Goal: Transaction & Acquisition: Subscribe to service/newsletter

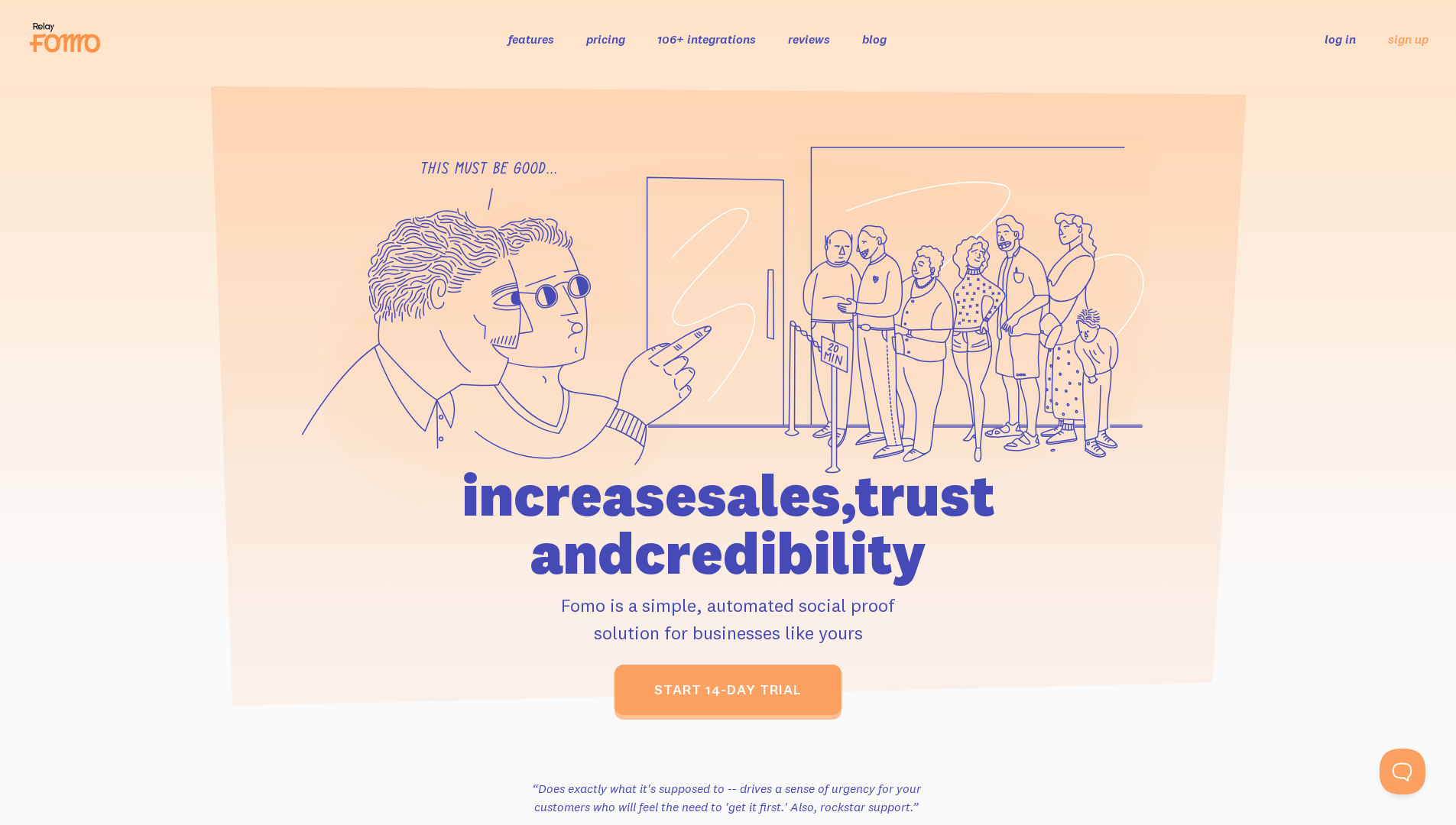
click at [1340, 39] on link "log in" at bounding box center [1340, 38] width 31 height 15
click at [1408, 38] on link "sign up" at bounding box center [1408, 39] width 41 height 16
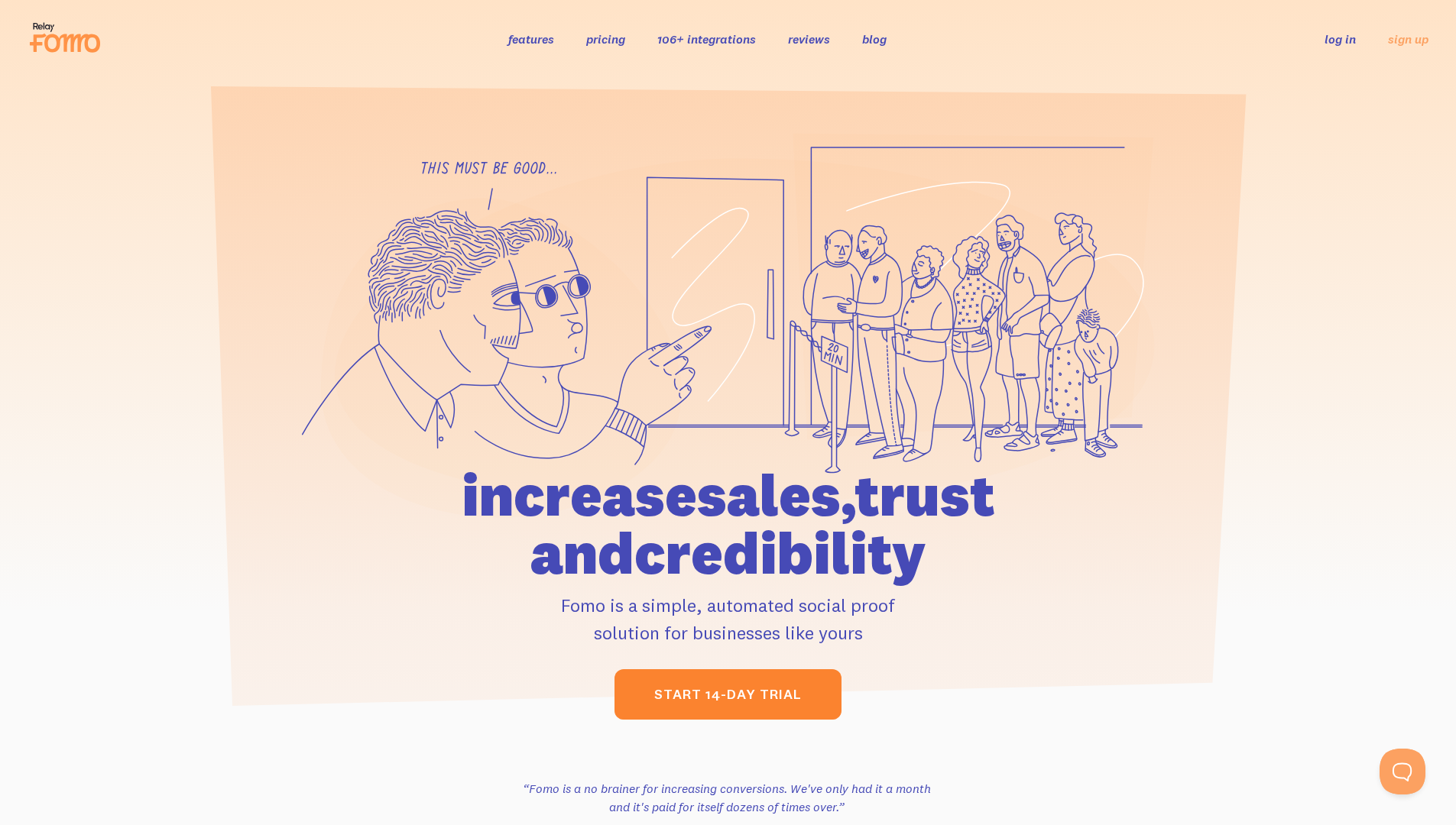
click at [728, 690] on link "start 14-day trial" at bounding box center [728, 694] width 227 height 50
